Goal: Information Seeking & Learning: Learn about a topic

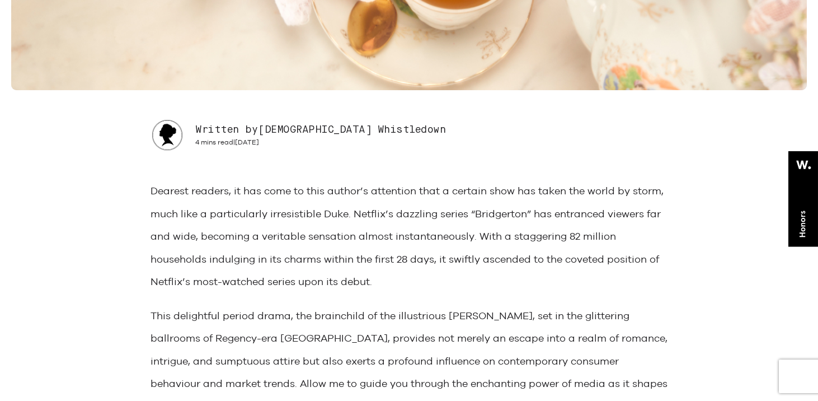
scroll to position [348, 0]
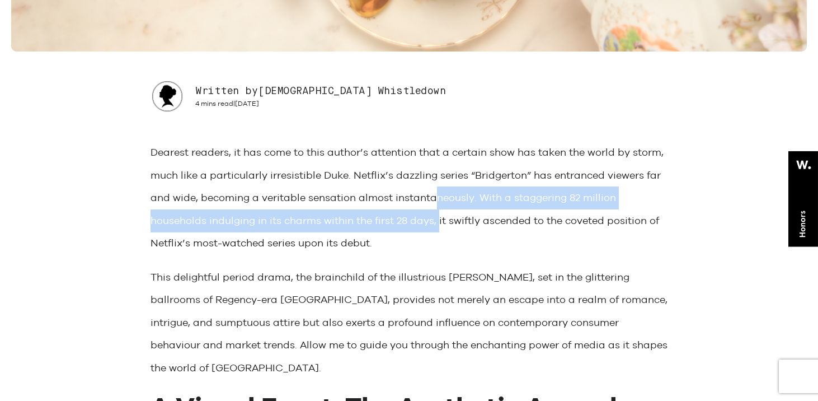
drag, startPoint x: 440, startPoint y: 219, endPoint x: 433, endPoint y: 198, distance: 22.3
click at [433, 198] on p "Dearest readers, it has come to this author’s attention that a certain show has…" at bounding box center [409, 198] width 517 height 114
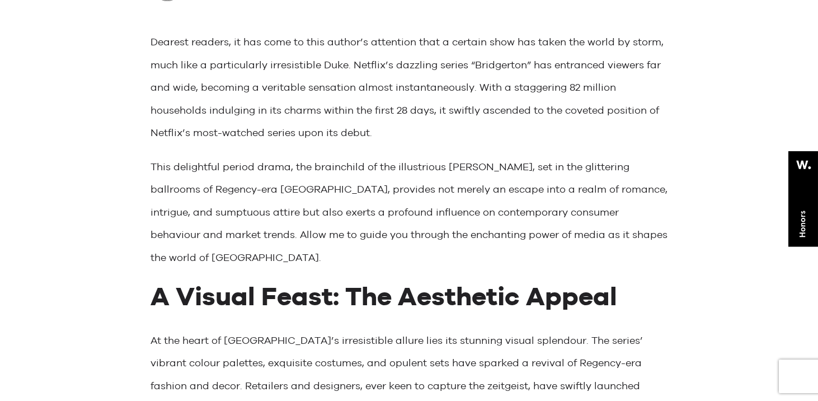
scroll to position [490, 0]
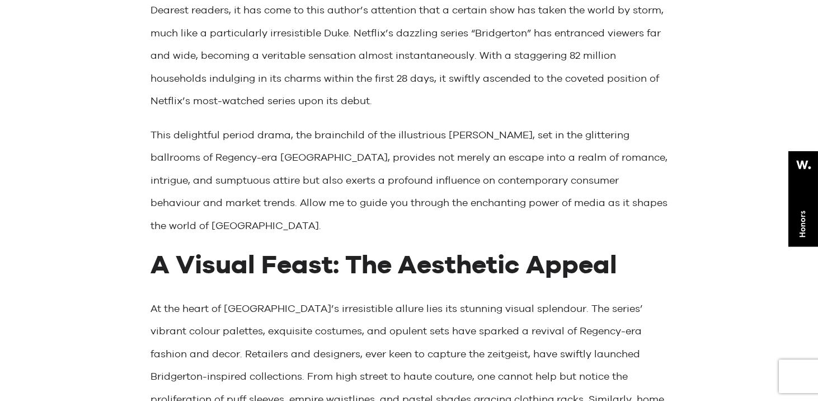
click at [166, 297] on p "At the heart of [GEOGRAPHIC_DATA]’s irresistible allure lies its stunning visua…" at bounding box center [409, 376] width 517 height 159
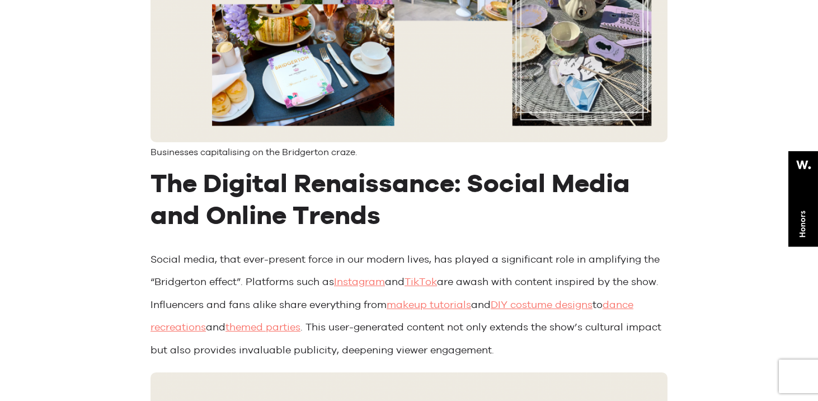
scroll to position [1949, 0]
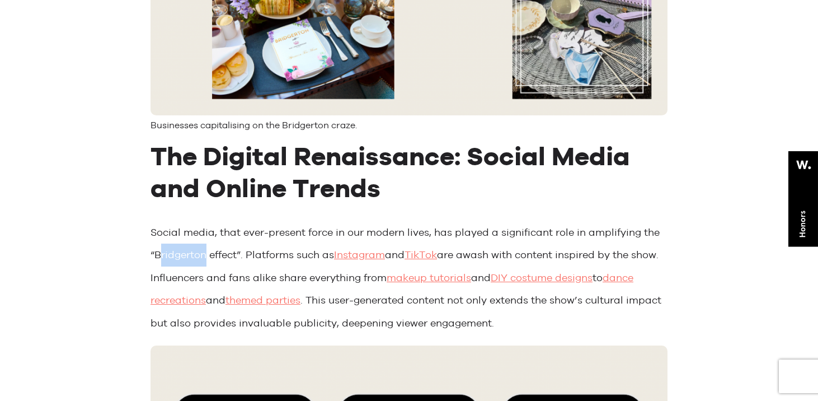
drag, startPoint x: 159, startPoint y: 233, endPoint x: 208, endPoint y: 233, distance: 48.1
click at [208, 233] on p "Social media, that ever-present force in our modern lives, has played a signifi…" at bounding box center [409, 278] width 517 height 114
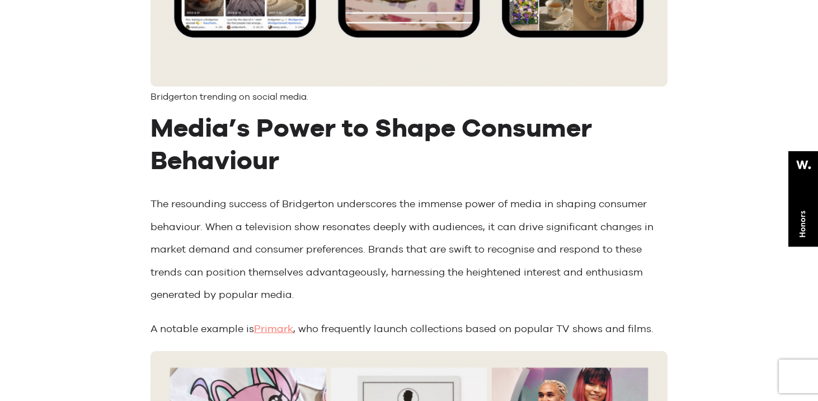
scroll to position [2560, 0]
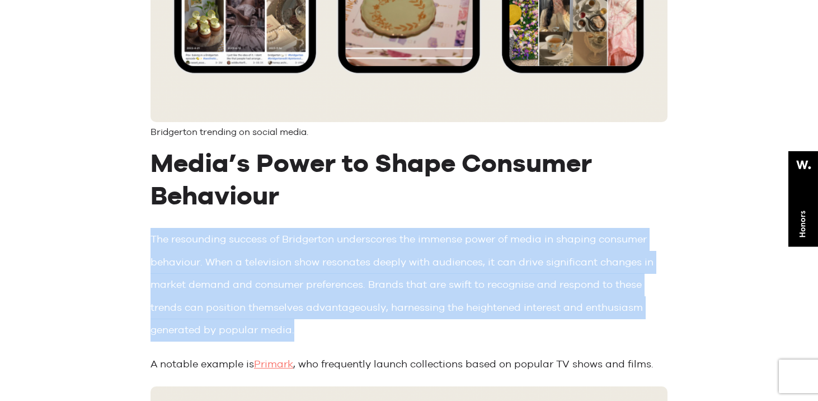
drag, startPoint x: 152, startPoint y: 213, endPoint x: 309, endPoint y: 302, distance: 180.4
click at [309, 302] on p "The resounding success of Bridgerton underscores the immense power of media in …" at bounding box center [409, 285] width 517 height 114
copy p "The resounding success of Bridgerton underscores the immense power of media in …"
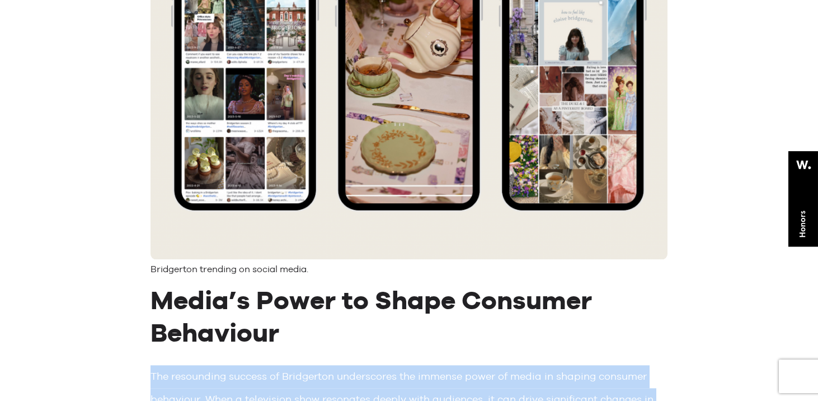
scroll to position [1951, 0]
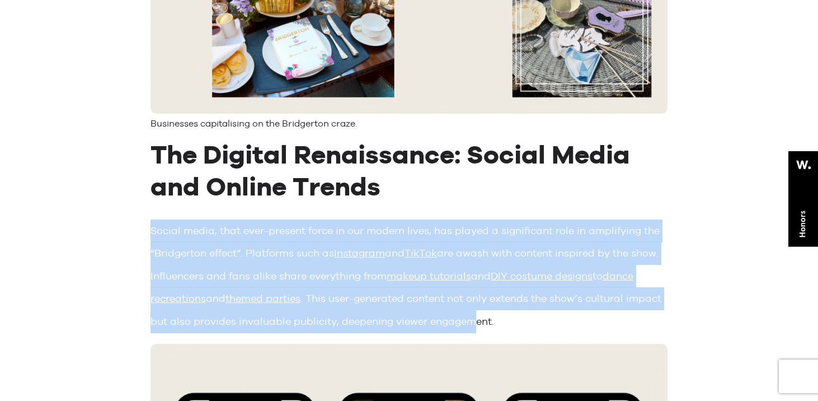
drag, startPoint x: 151, startPoint y: 203, endPoint x: 511, endPoint y: 306, distance: 374.6
click at [511, 306] on p "Social media, that ever-present force in our modern lives, has played a signifi…" at bounding box center [409, 276] width 517 height 114
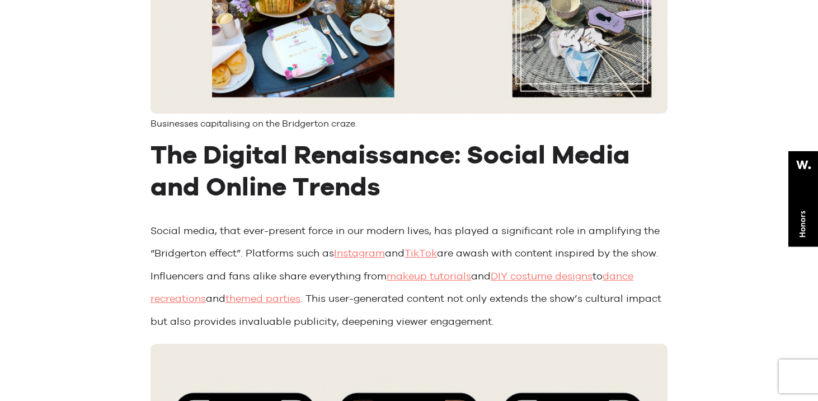
click at [534, 302] on p "Social media, that ever-present force in our modern lives, has played a signifi…" at bounding box center [409, 276] width 517 height 114
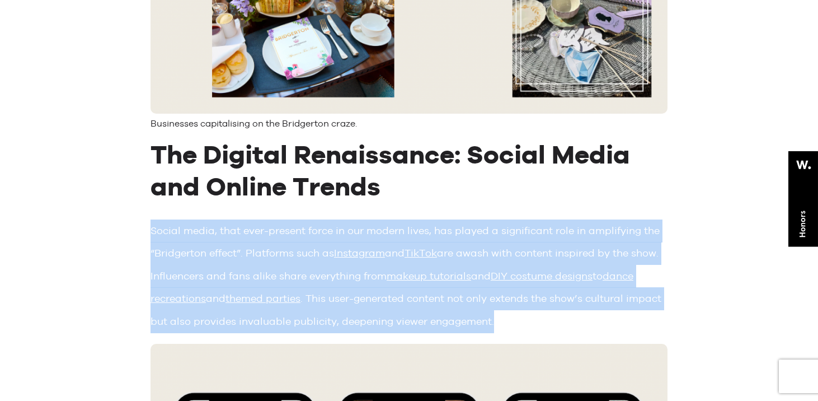
drag, startPoint x: 534, startPoint y: 302, endPoint x: 148, endPoint y: 210, distance: 396.9
copy p "Social media, that ever-present force in our modern lives, has played a signifi…"
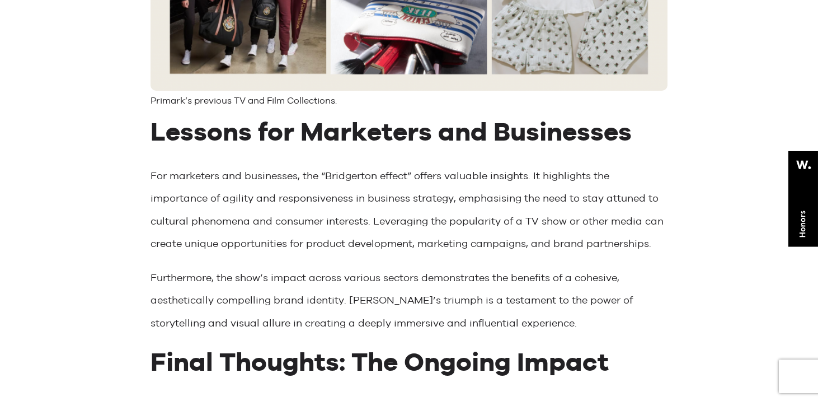
scroll to position [3242, 0]
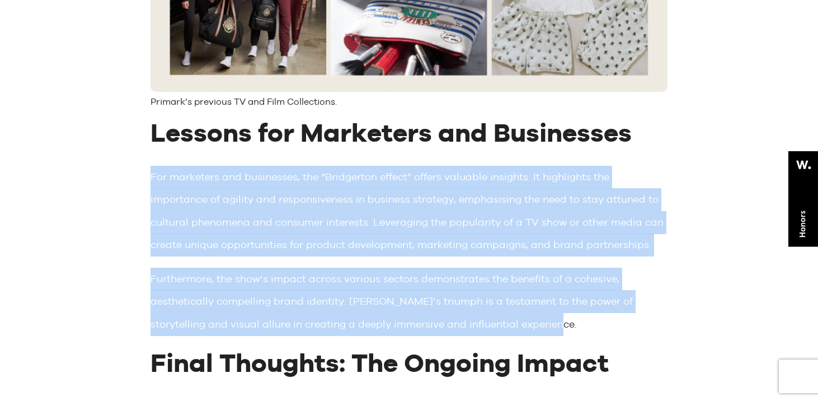
drag, startPoint x: 151, startPoint y: 151, endPoint x: 539, endPoint y: 311, distance: 419.8
copy div "For marketers and businesses, the “Bridgerton effect” offers valuable insights.…"
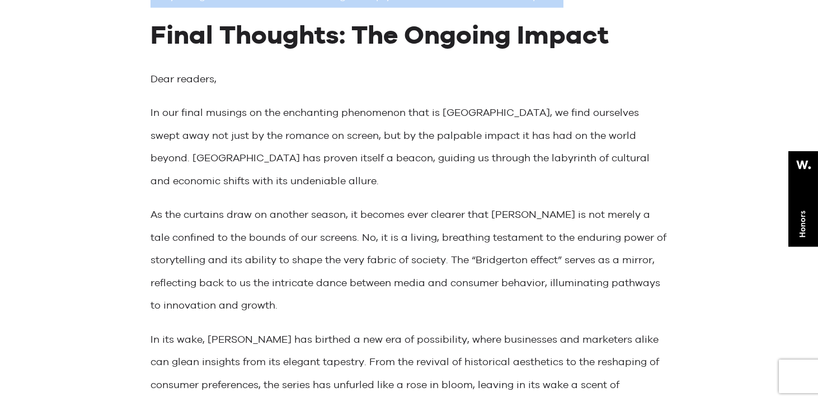
scroll to position [3577, 0]
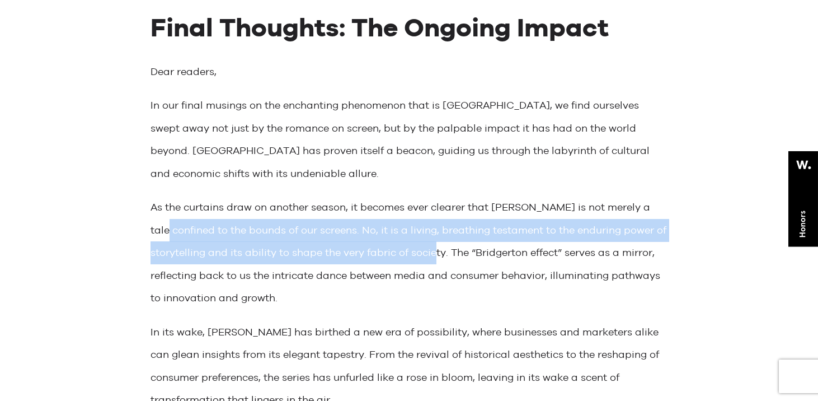
drag, startPoint x: 162, startPoint y: 206, endPoint x: 445, endPoint y: 228, distance: 284.6
click at [445, 228] on p "As the curtains draw on another season, it becomes ever clearer that [PERSON_NA…" at bounding box center [409, 253] width 517 height 114
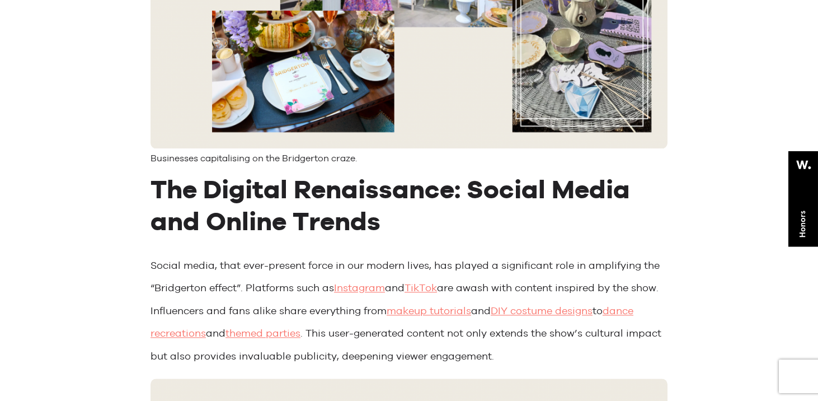
scroll to position [1886, 0]
